Goal: Information Seeking & Learning: Learn about a topic

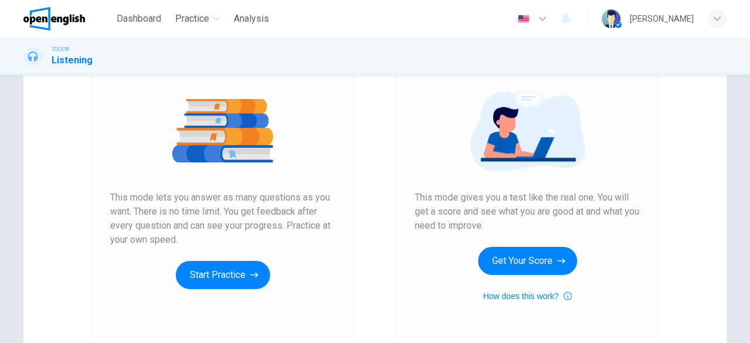
scroll to position [123, 0]
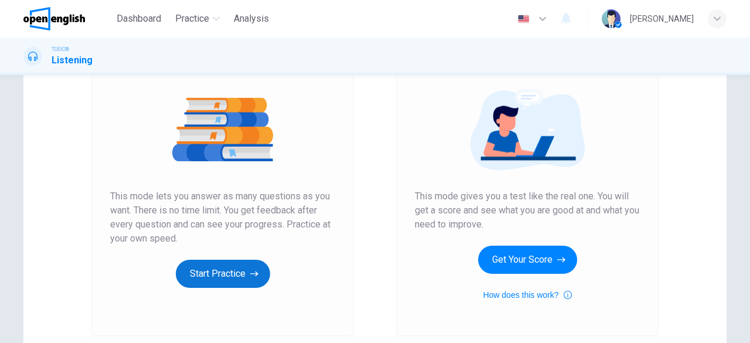
click at [240, 274] on button "Start Practice" at bounding box center [223, 274] width 94 height 28
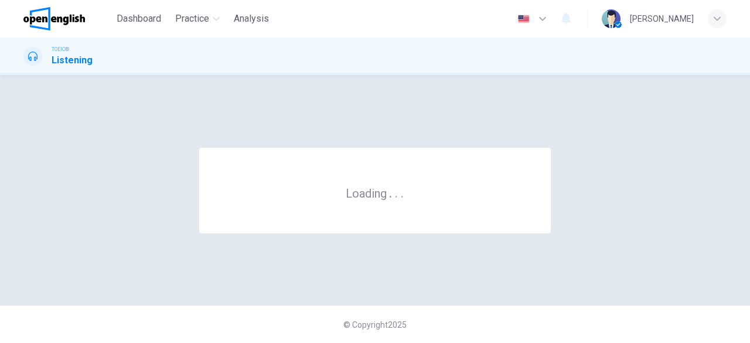
scroll to position [0, 0]
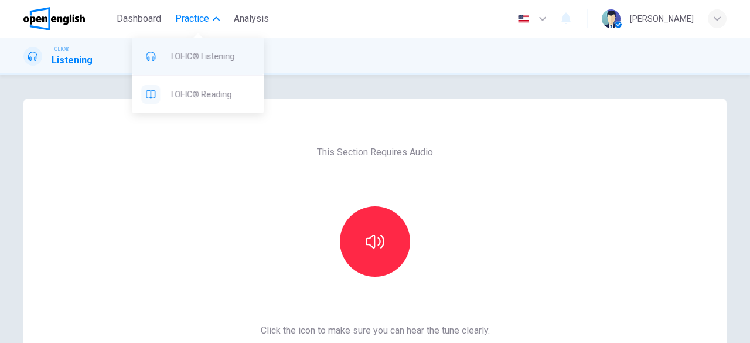
click at [198, 63] on span "TOEIC® Listening" at bounding box center [211, 56] width 85 height 14
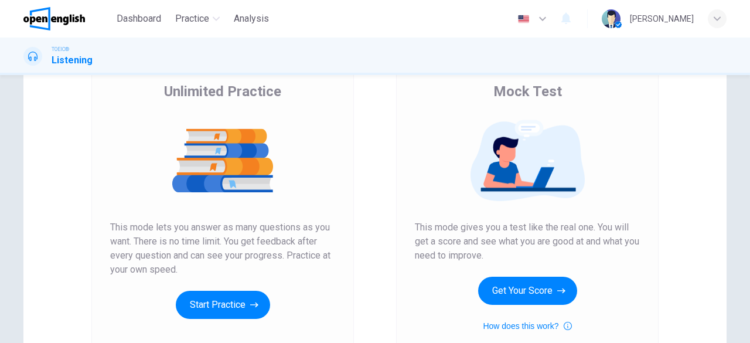
scroll to position [76, 0]
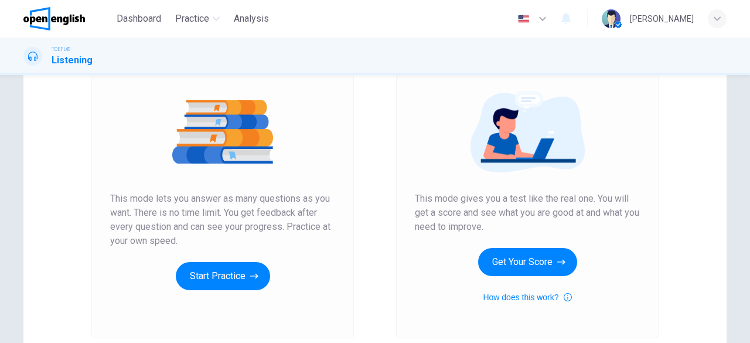
scroll to position [135, 0]
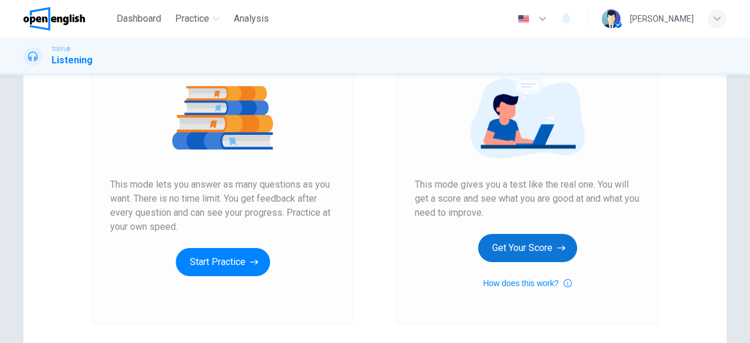
click at [521, 243] on button "Get Your Score" at bounding box center [527, 248] width 99 height 28
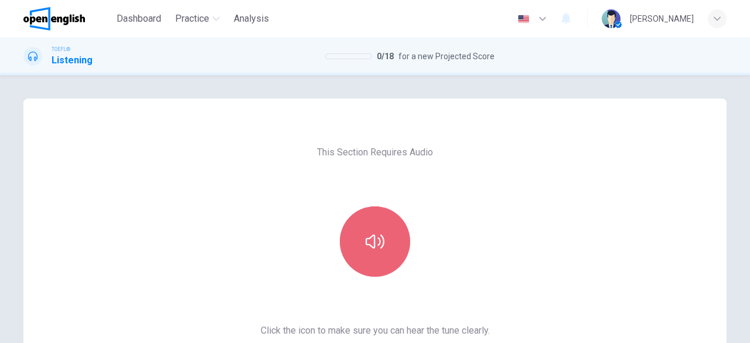
click at [378, 243] on icon "button" at bounding box center [375, 241] width 19 height 19
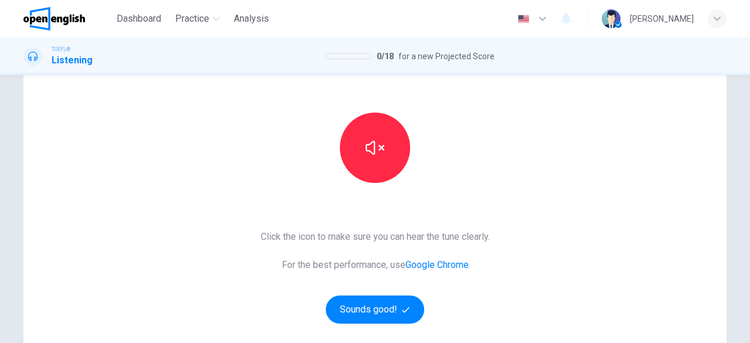
scroll to position [121, 0]
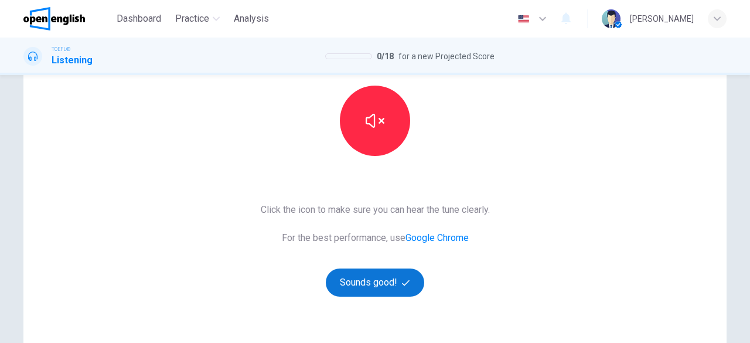
click at [370, 281] on button "Sounds good!" at bounding box center [375, 282] width 98 height 28
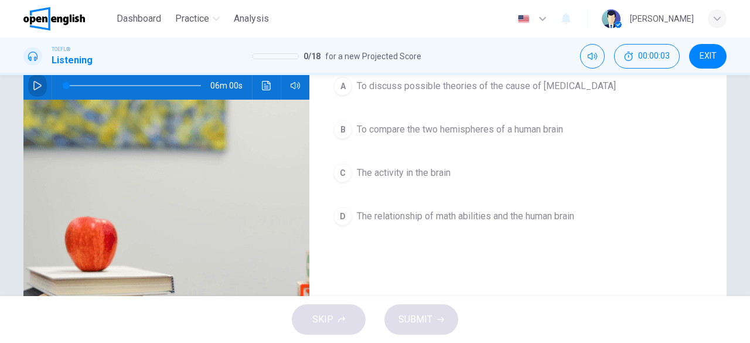
click at [35, 87] on icon "button" at bounding box center [37, 85] width 8 height 9
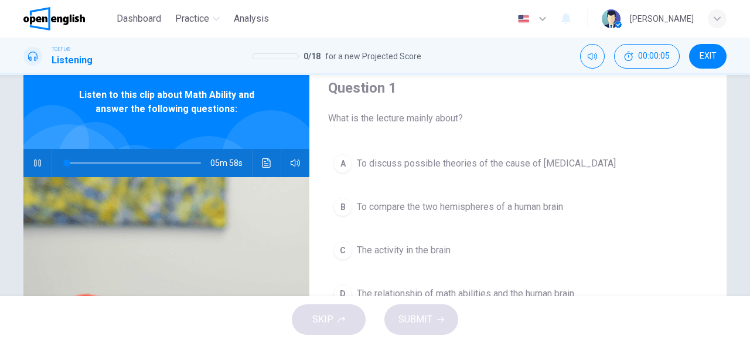
scroll to position [32, 0]
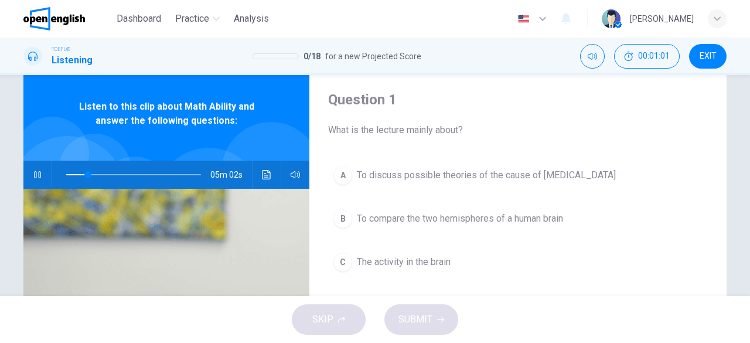
click at [30, 179] on button "button" at bounding box center [37, 175] width 19 height 28
type input "**"
